Goal: Task Accomplishment & Management: Use online tool/utility

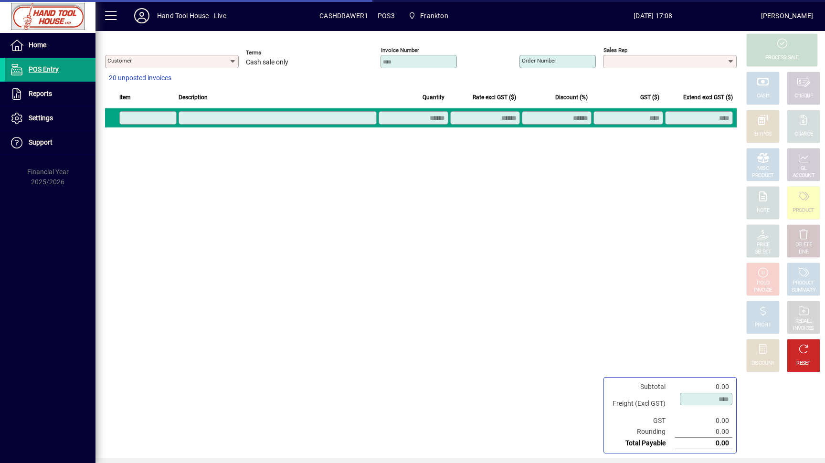
type input "**********"
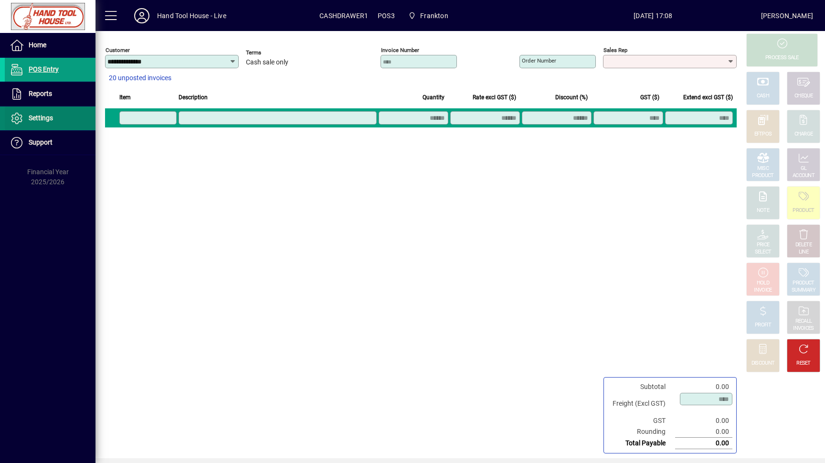
click at [62, 115] on span at bounding box center [50, 118] width 91 height 23
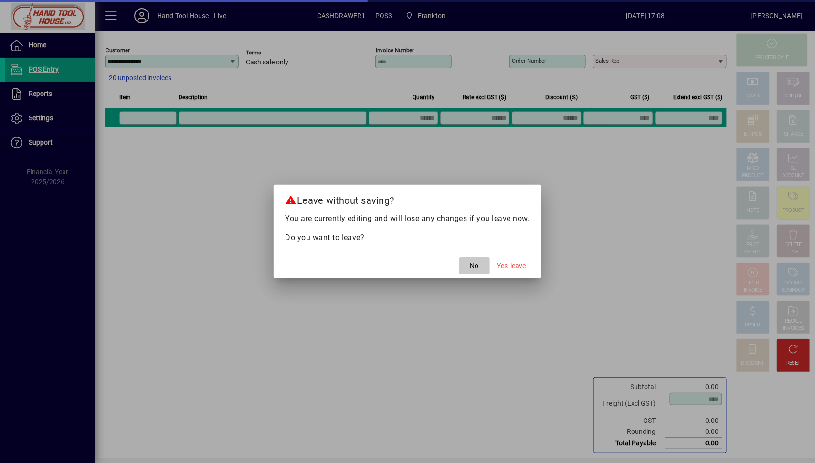
click at [473, 265] on span "No" at bounding box center [474, 266] width 9 height 10
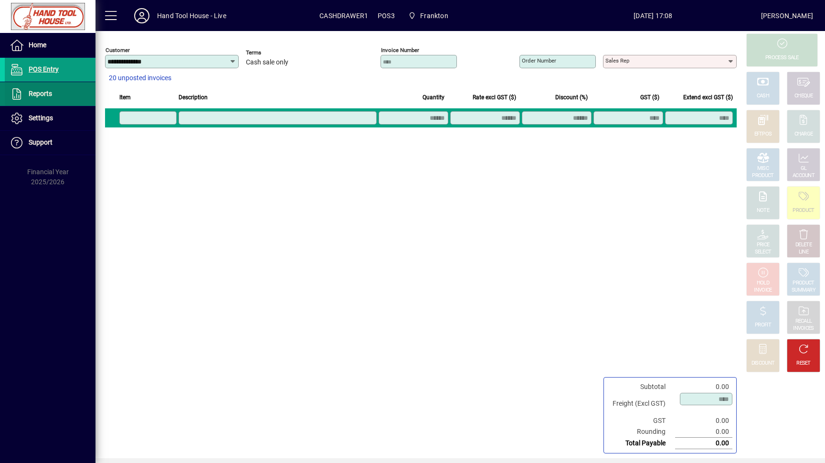
click at [39, 96] on span "Reports" at bounding box center [40, 94] width 23 height 8
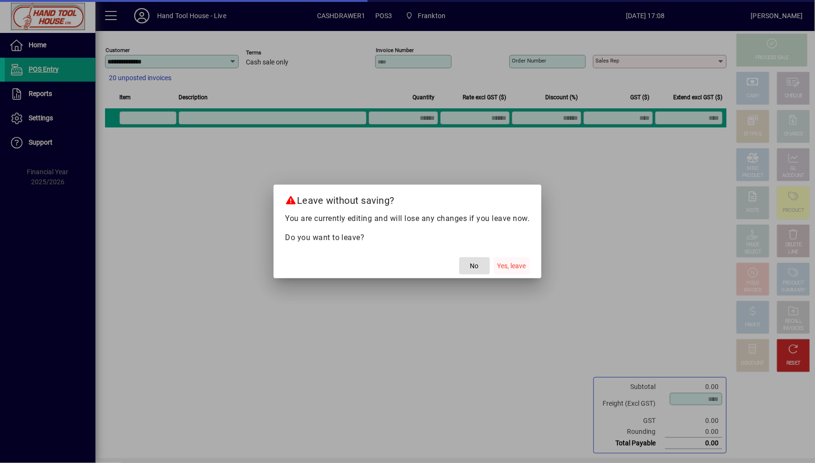
click at [528, 268] on span "button" at bounding box center [512, 265] width 36 height 23
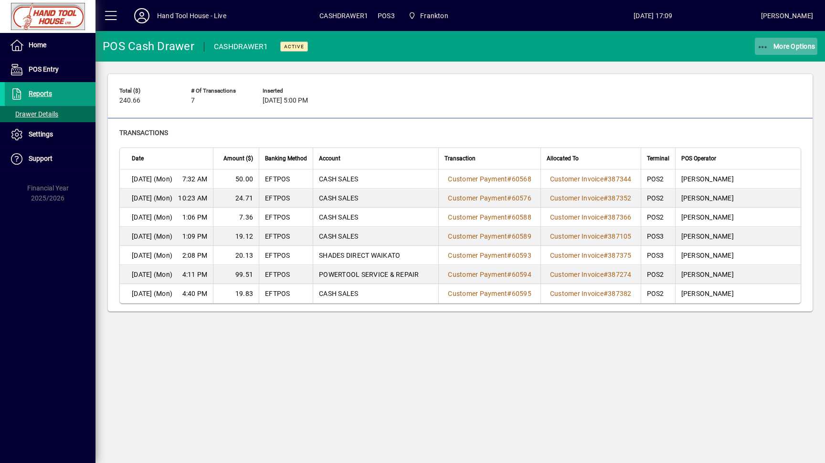
click at [786, 48] on span "More Options" at bounding box center [786, 46] width 58 height 8
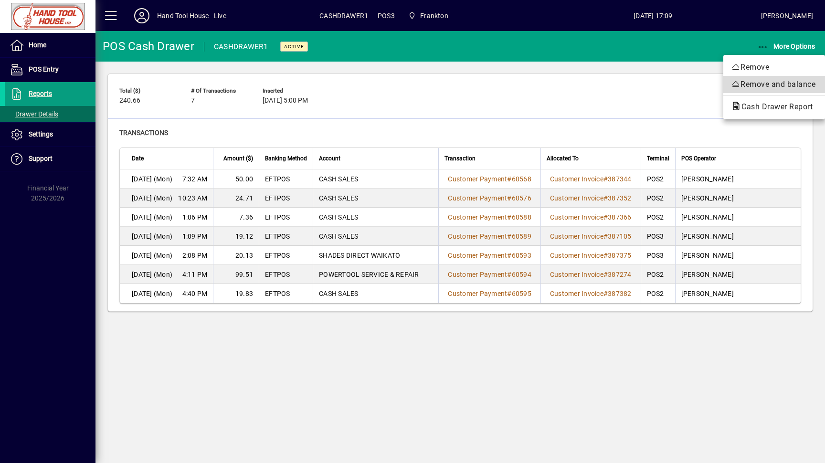
click at [781, 86] on span "Remove and balance" at bounding box center [774, 84] width 86 height 11
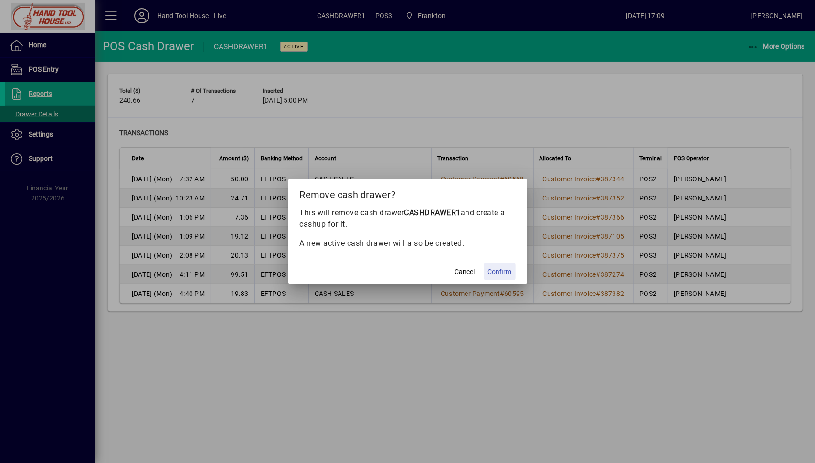
click at [499, 276] on span "Confirm" at bounding box center [500, 272] width 24 height 10
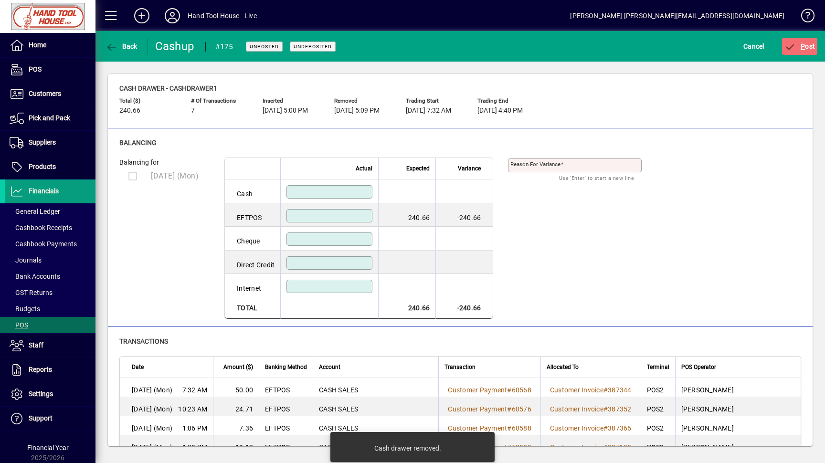
click at [331, 216] on input at bounding box center [330, 216] width 83 height 8
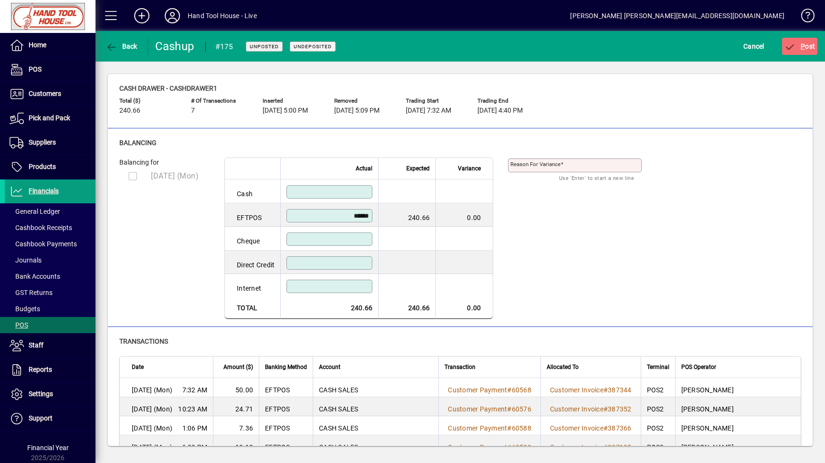
type input "******"
drag, startPoint x: 625, startPoint y: 282, endPoint x: 630, endPoint y: 308, distance: 26.8
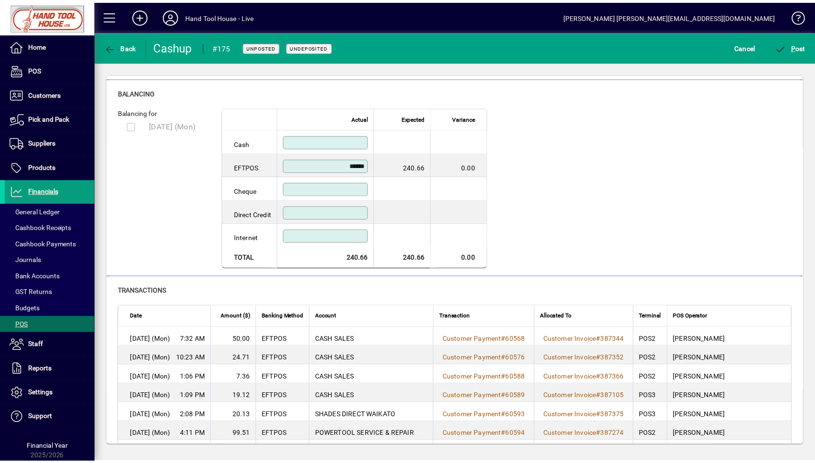
scroll to position [75, 0]
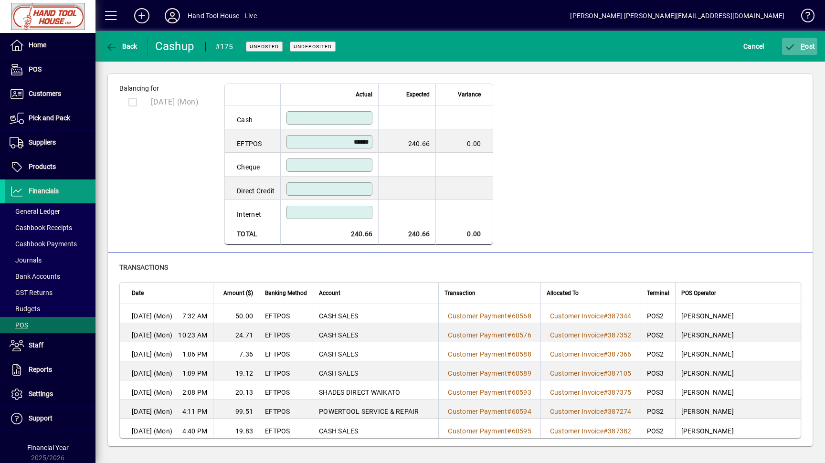
click at [804, 42] on span "P" at bounding box center [803, 46] width 4 height 8
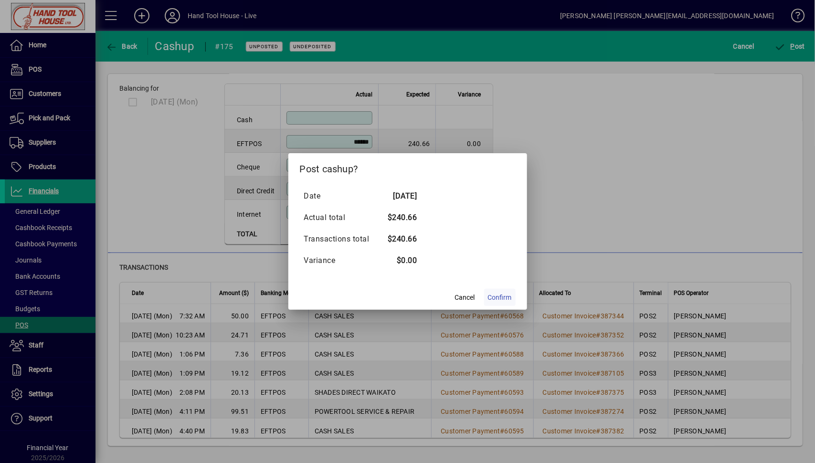
click at [496, 301] on span "Confirm" at bounding box center [500, 298] width 24 height 10
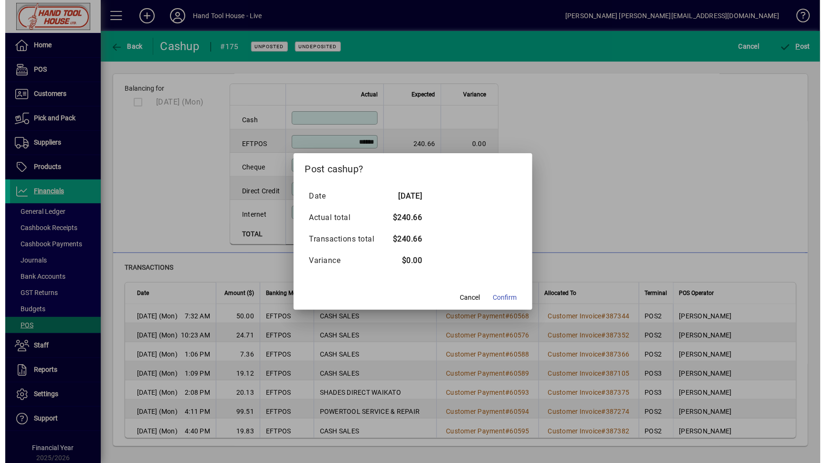
scroll to position [0, 0]
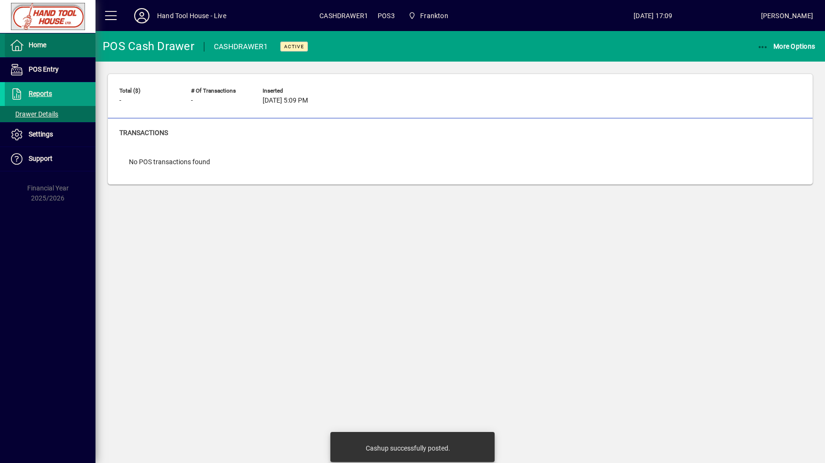
click at [49, 44] on span at bounding box center [50, 45] width 91 height 23
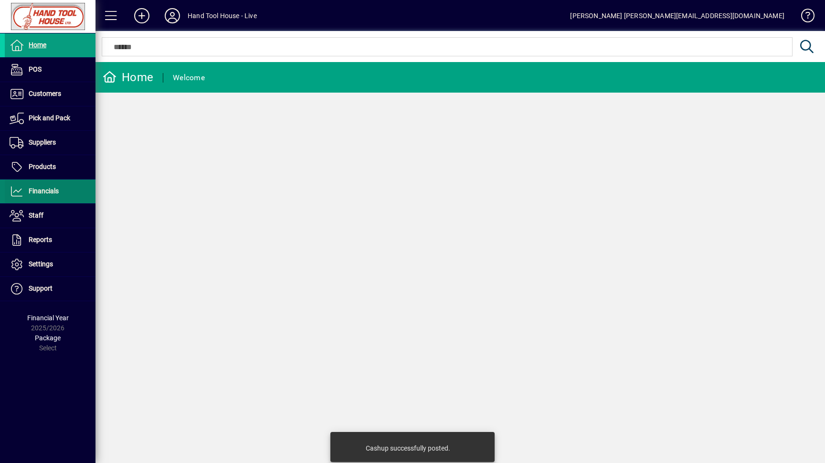
click at [50, 193] on span "Financials" at bounding box center [44, 191] width 30 height 8
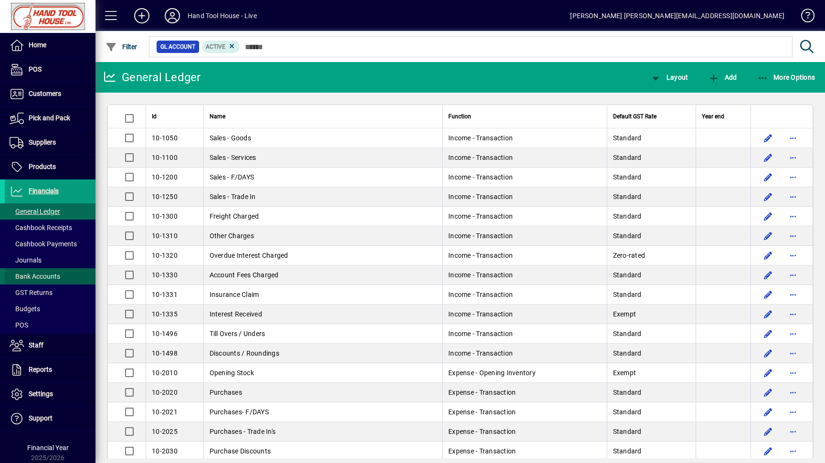
click at [52, 279] on span "Bank Accounts" at bounding box center [35, 277] width 51 height 8
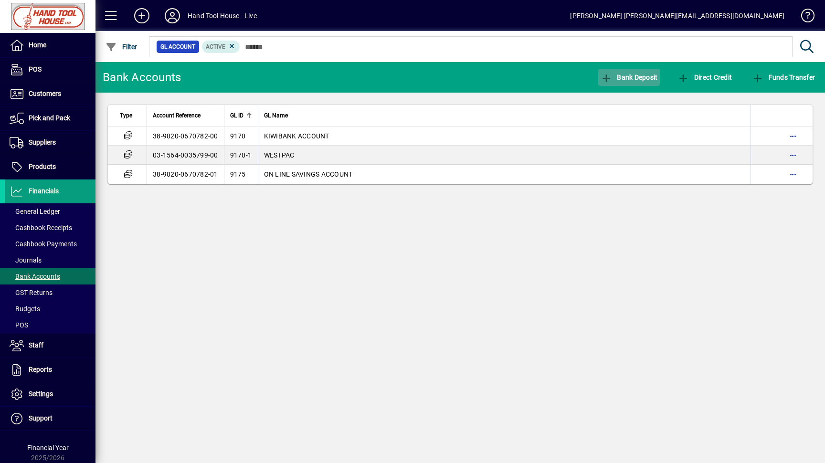
click at [649, 78] on span "Bank Deposit" at bounding box center [629, 78] width 57 height 8
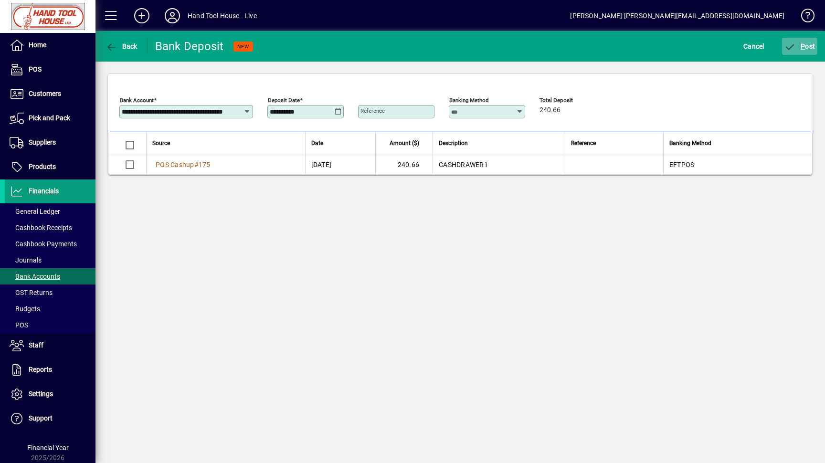
click at [809, 46] on span "P ost" at bounding box center [799, 46] width 31 height 8
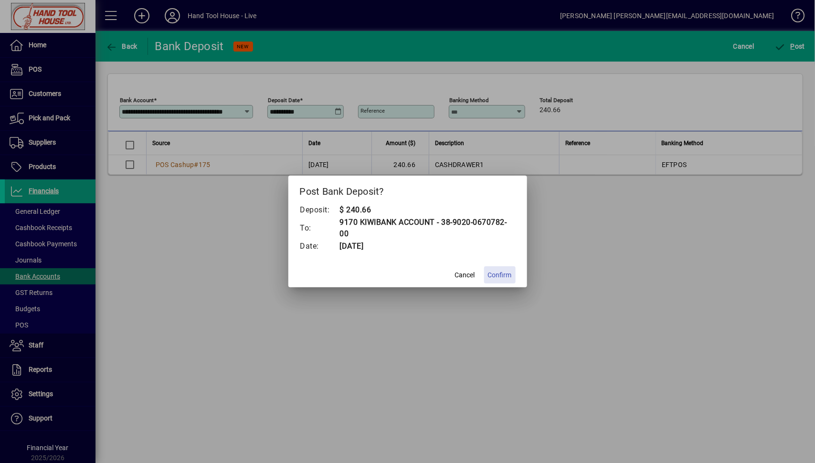
click at [502, 276] on span "Confirm" at bounding box center [500, 275] width 24 height 10
